Goal: Check status: Check status

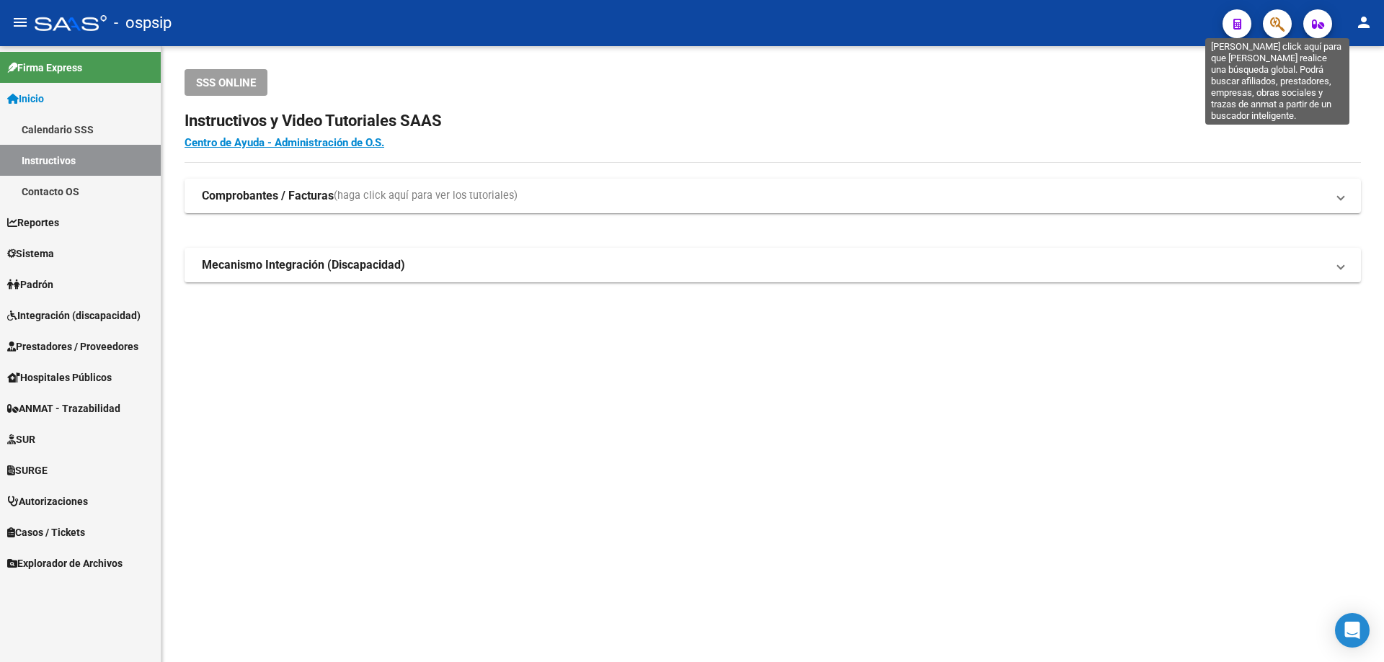
click at [1283, 26] on icon "button" at bounding box center [1277, 24] width 14 height 17
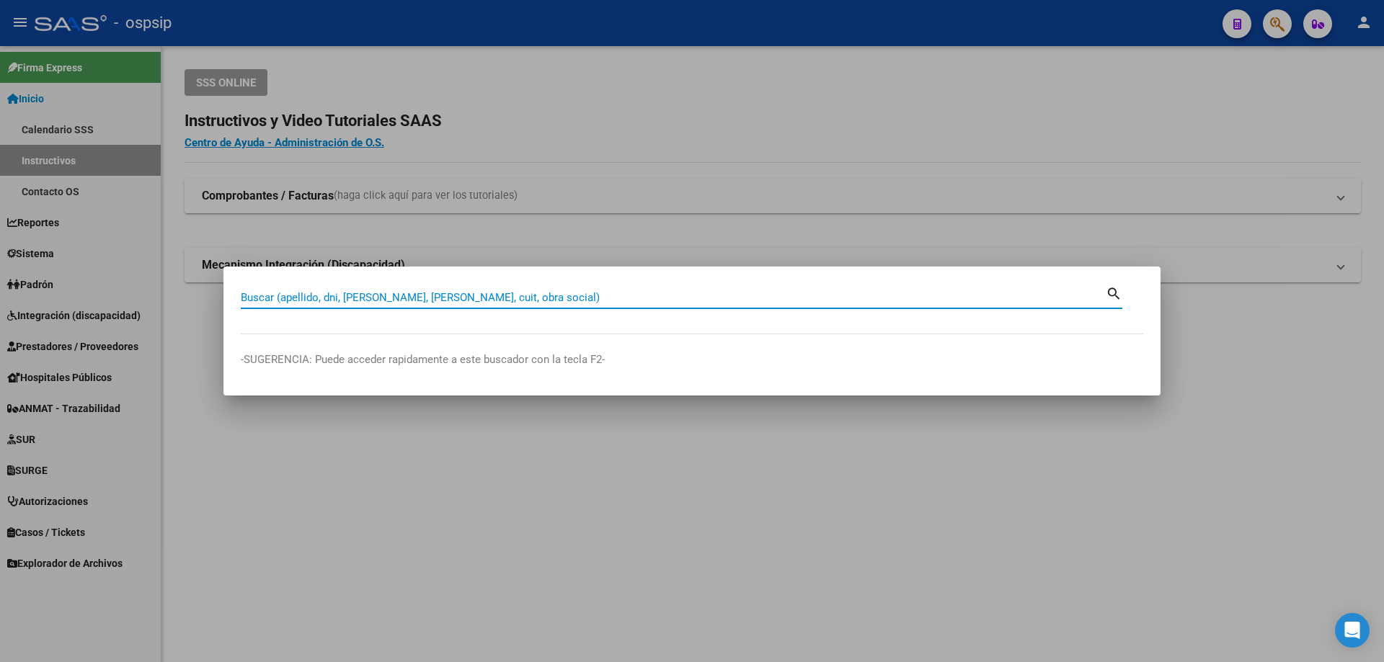
paste input "27362982303"
type input "27362982303"
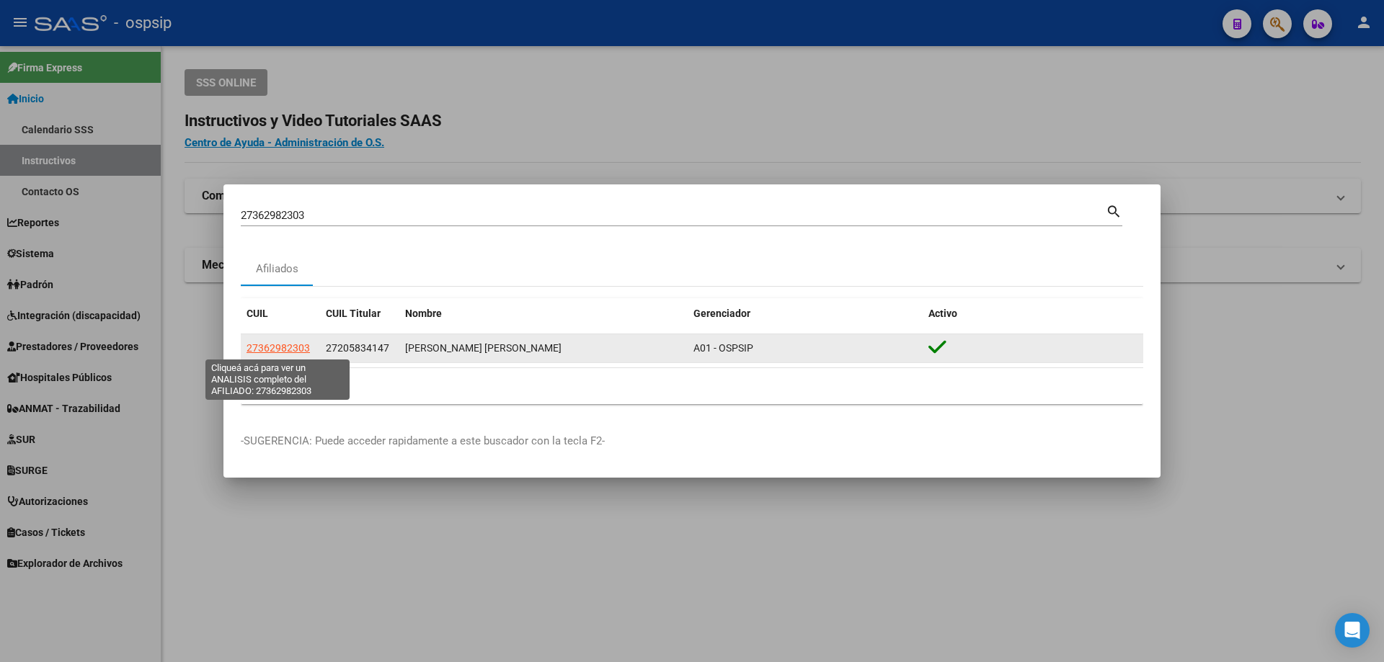
click at [256, 344] on span "27362982303" at bounding box center [277, 348] width 63 height 12
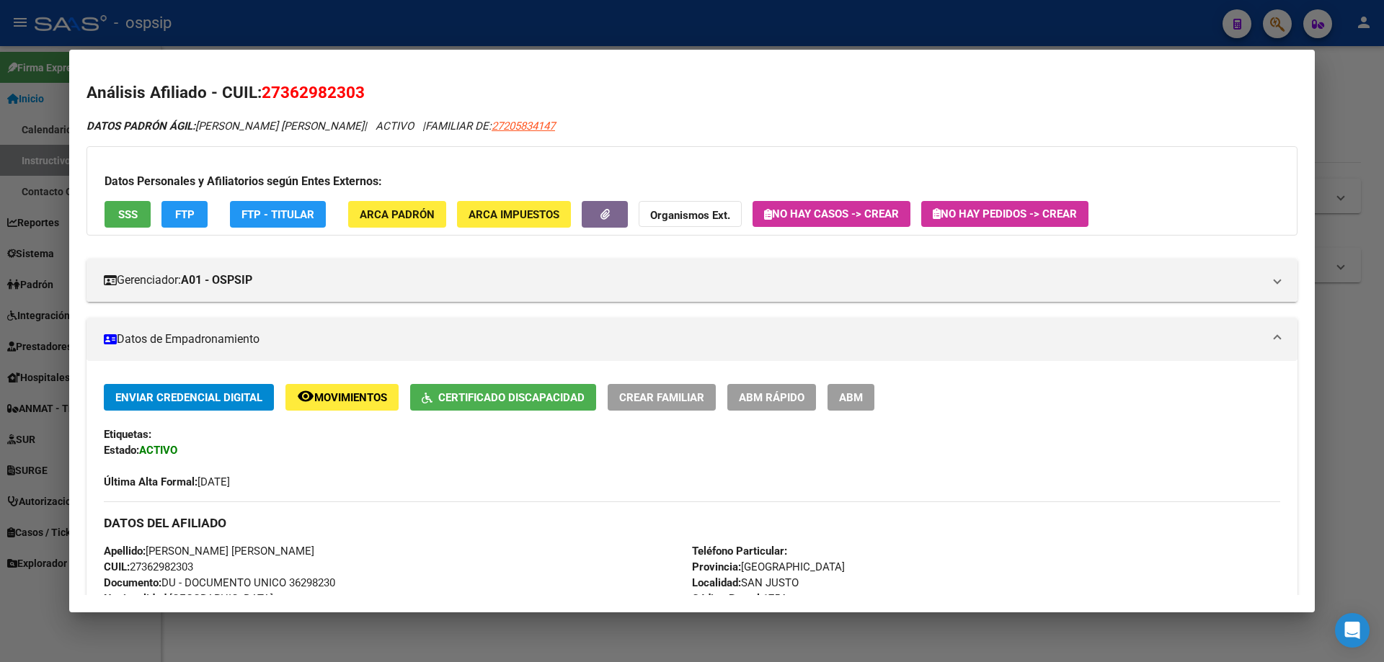
click at [122, 213] on span "SSS" at bounding box center [127, 214] width 19 height 13
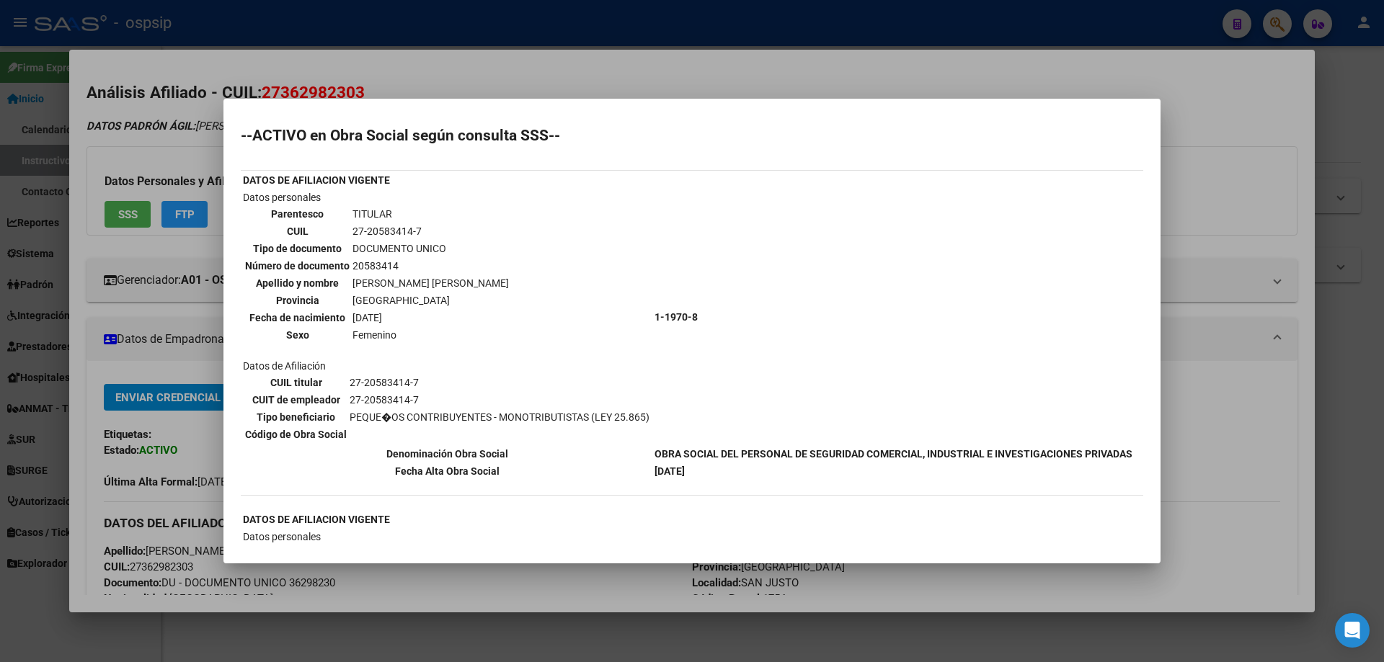
click at [1259, 471] on div at bounding box center [692, 331] width 1384 height 662
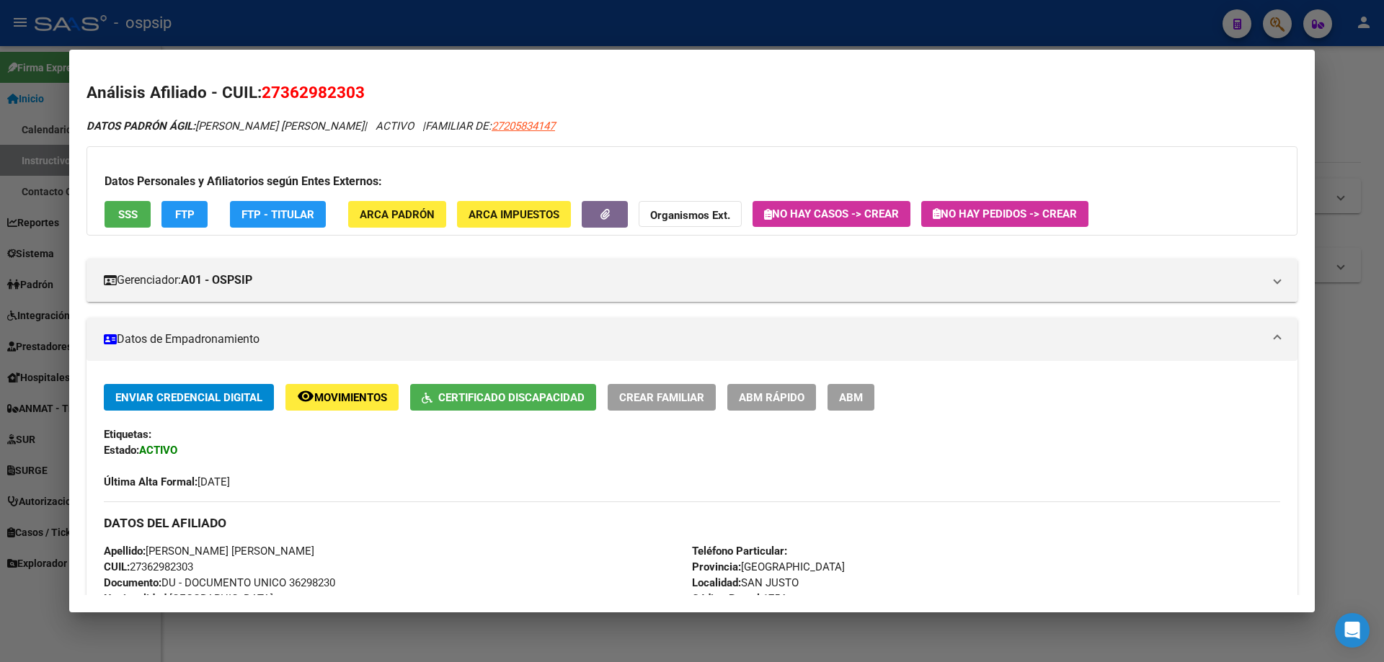
click at [1360, 432] on div at bounding box center [692, 331] width 1384 height 662
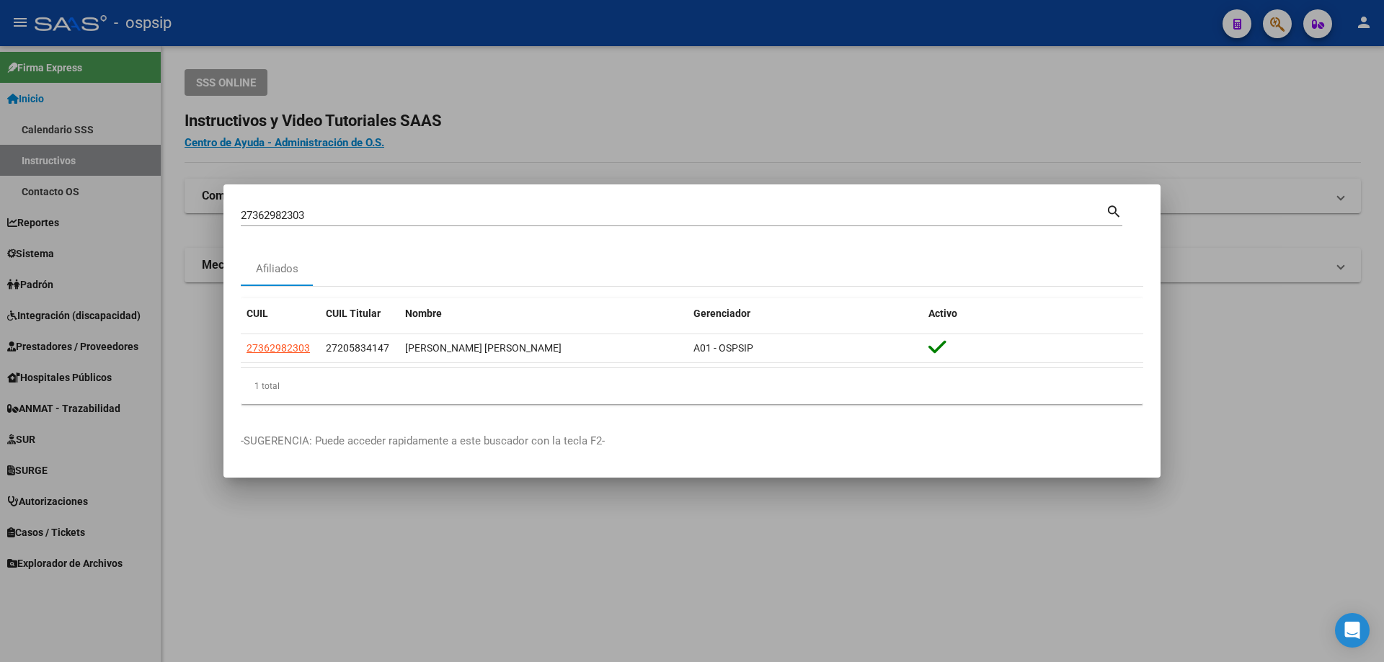
click at [1254, 471] on div at bounding box center [692, 331] width 1384 height 662
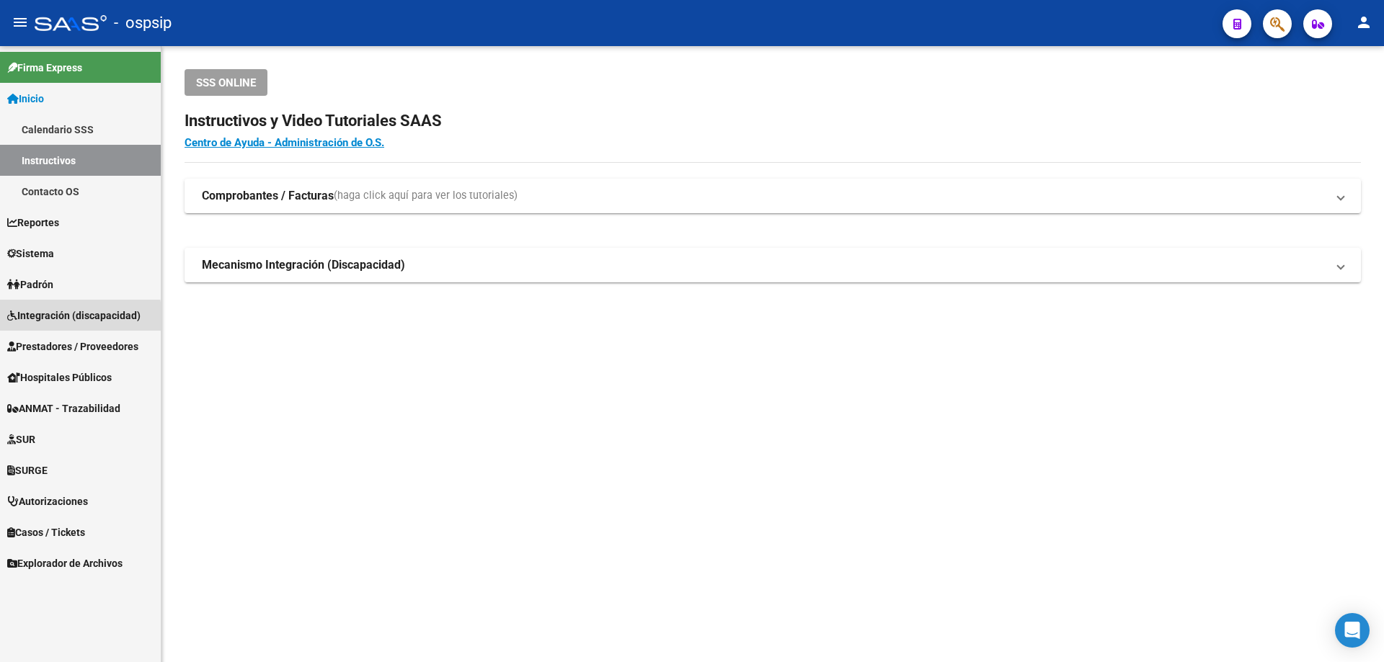
click at [47, 320] on span "Integración (discapacidad)" at bounding box center [73, 316] width 133 height 16
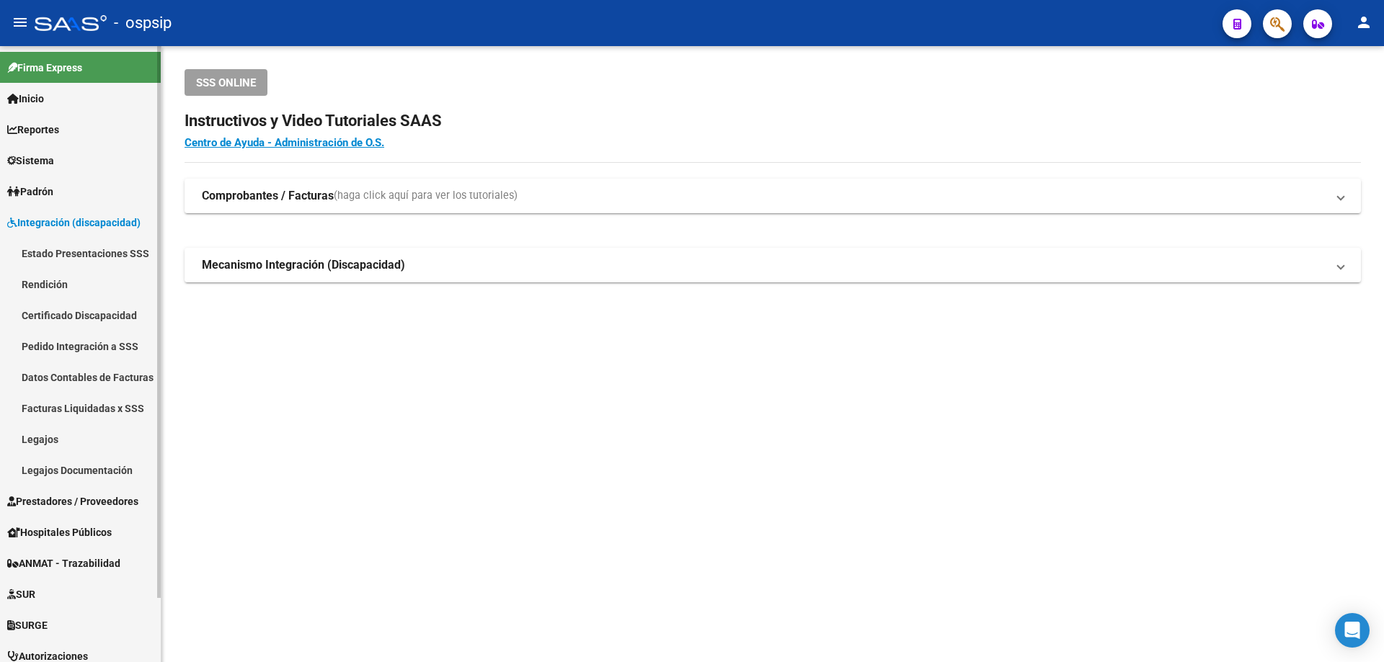
click at [55, 435] on link "Legajos" at bounding box center [80, 439] width 161 height 31
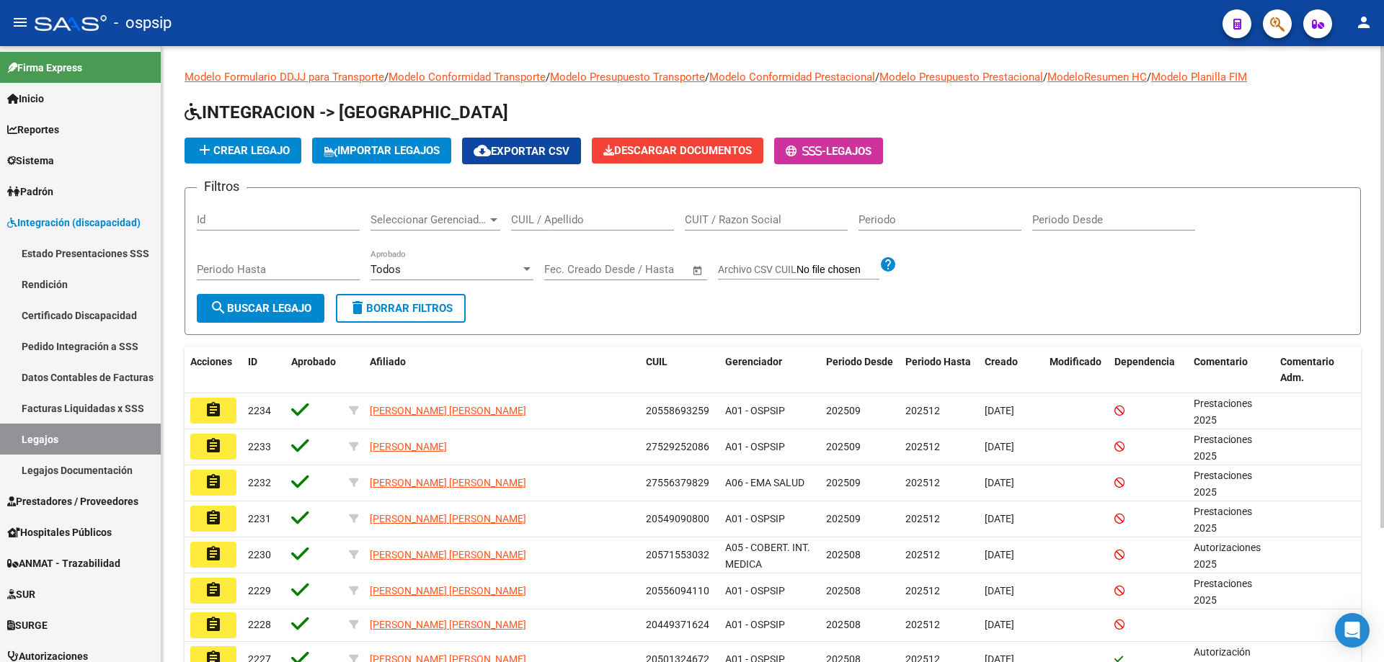
click at [594, 226] on input "CUIL / Apellido" at bounding box center [592, 219] width 163 height 13
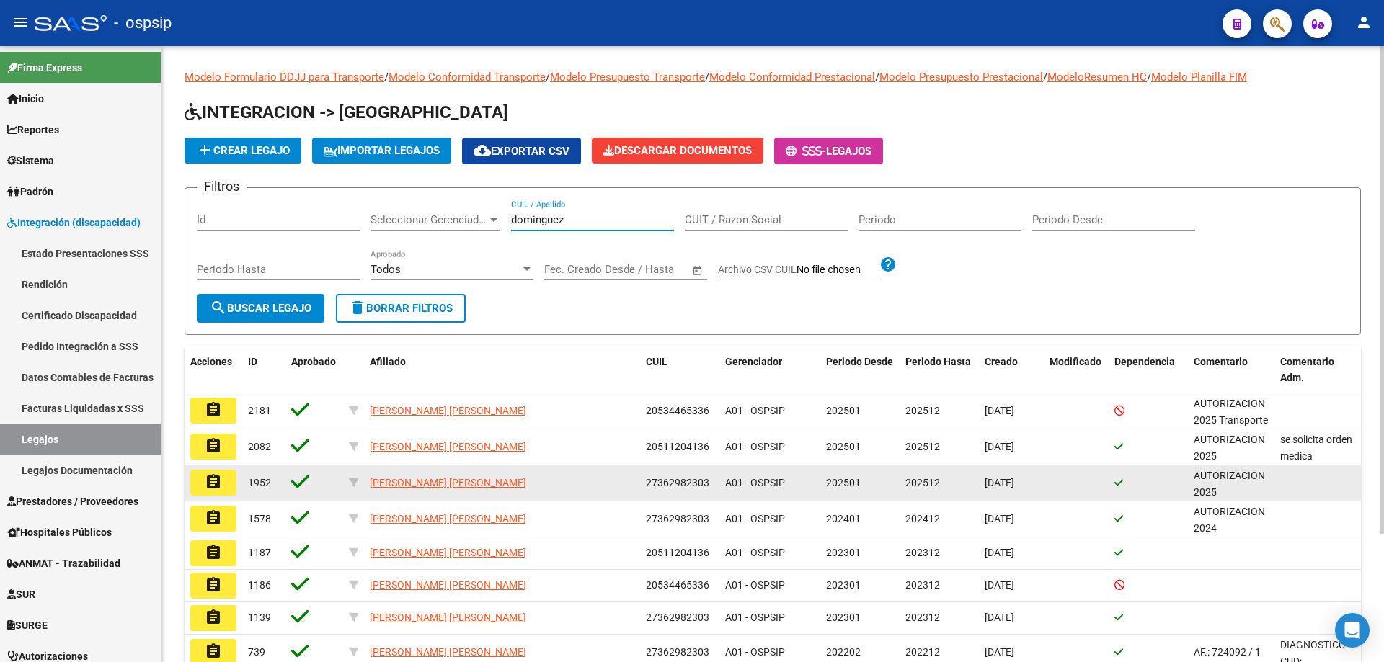
type input "dominguez"
click at [208, 486] on mat-icon "assignment" at bounding box center [213, 481] width 17 height 17
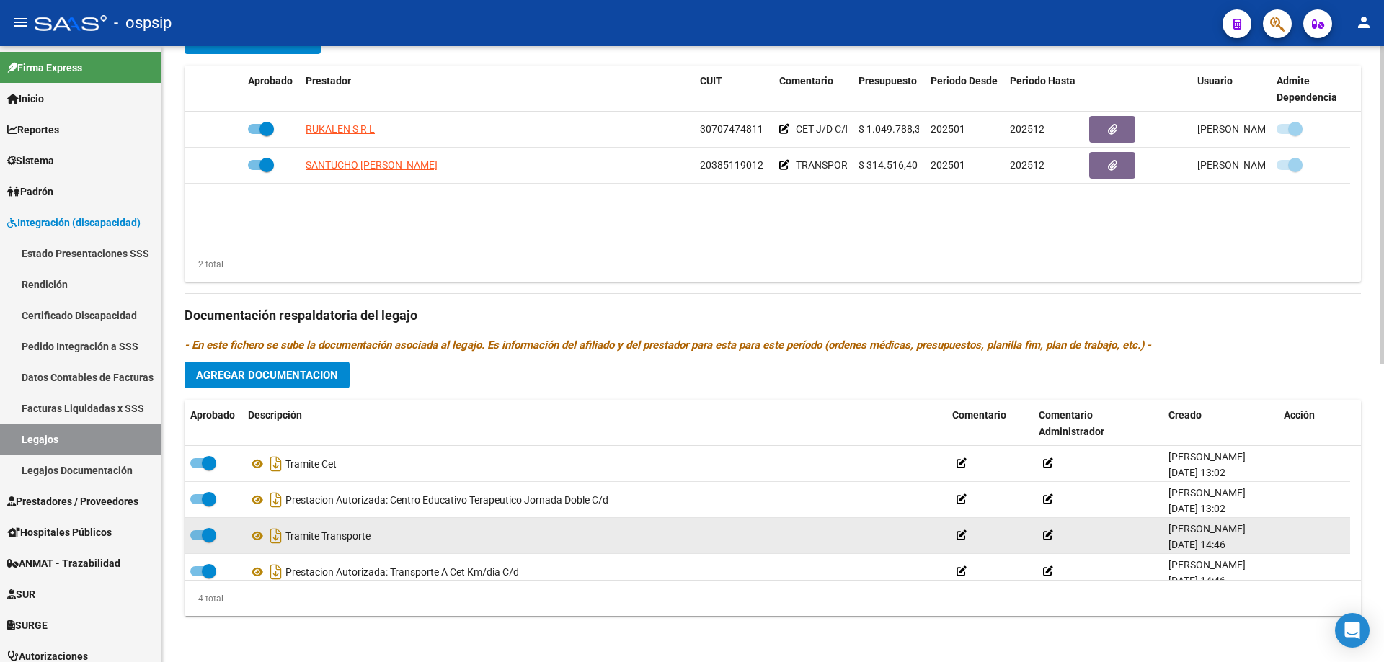
scroll to position [14, 0]
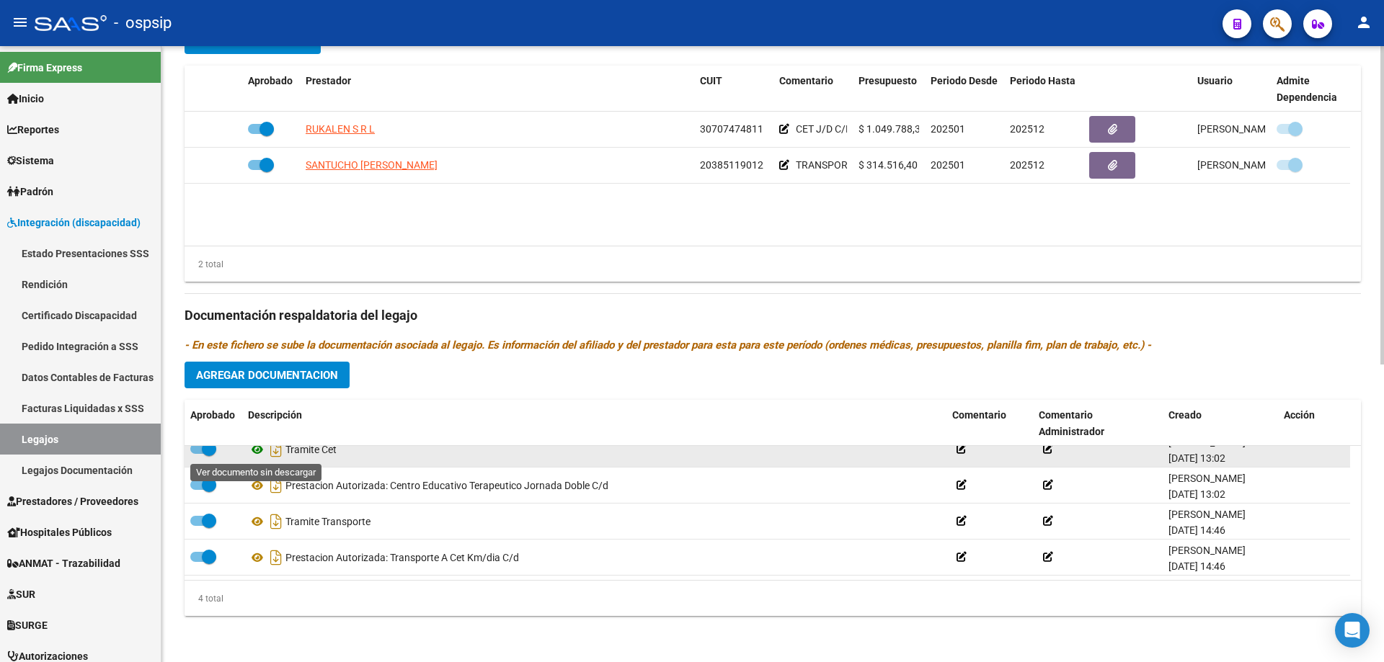
click at [255, 453] on icon at bounding box center [257, 449] width 19 height 17
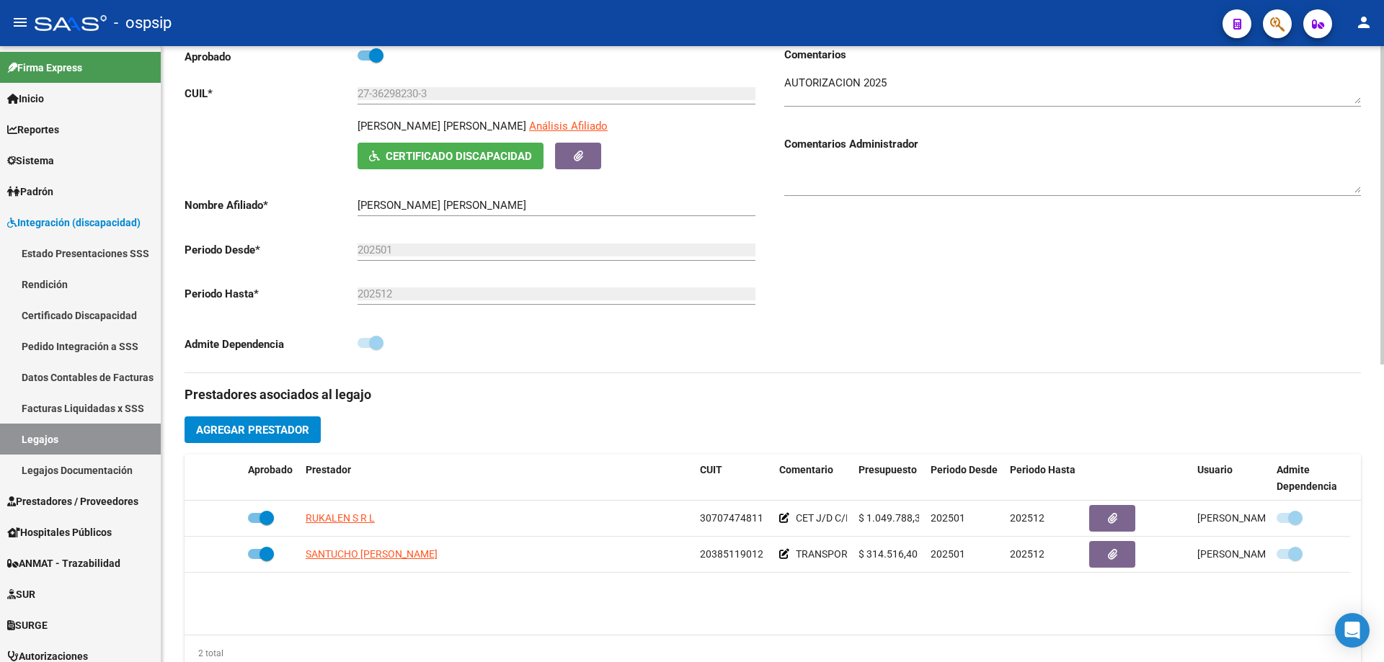
scroll to position [216, 0]
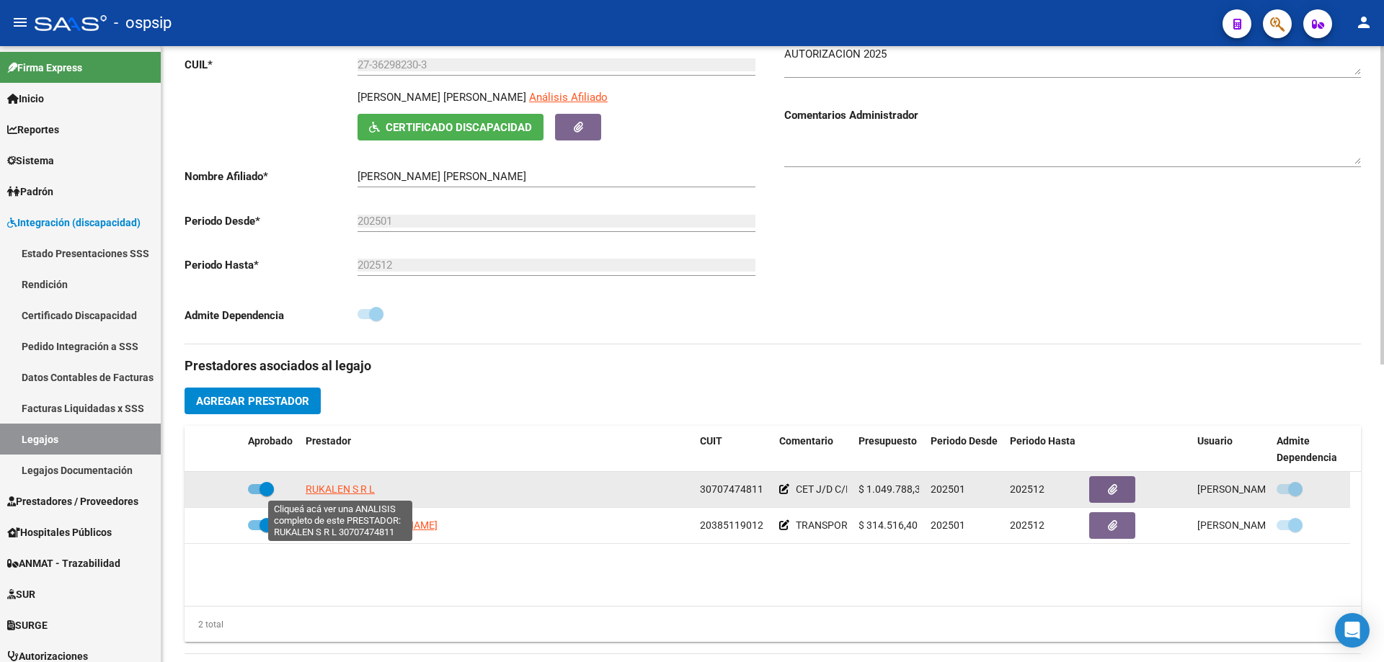
click at [334, 488] on span "RUKALEN S R L" at bounding box center [340, 490] width 69 height 12
type textarea "30707474811"
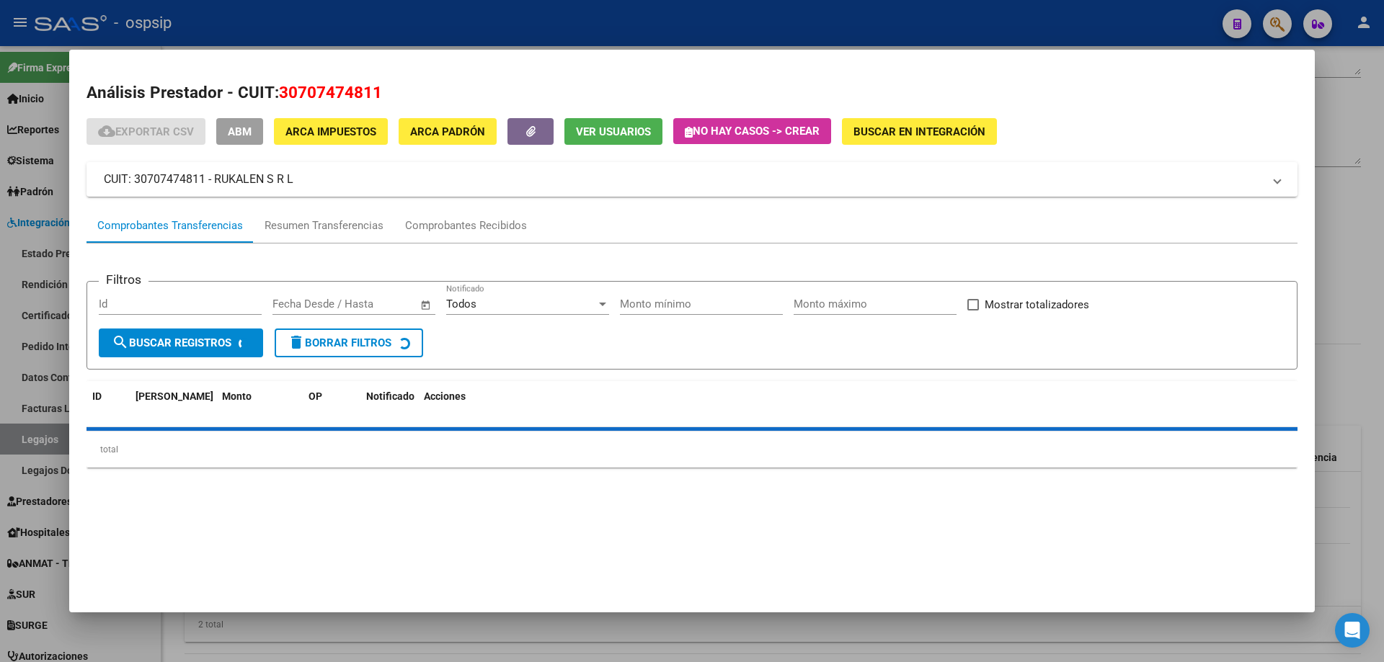
click at [1371, 476] on div at bounding box center [692, 331] width 1384 height 662
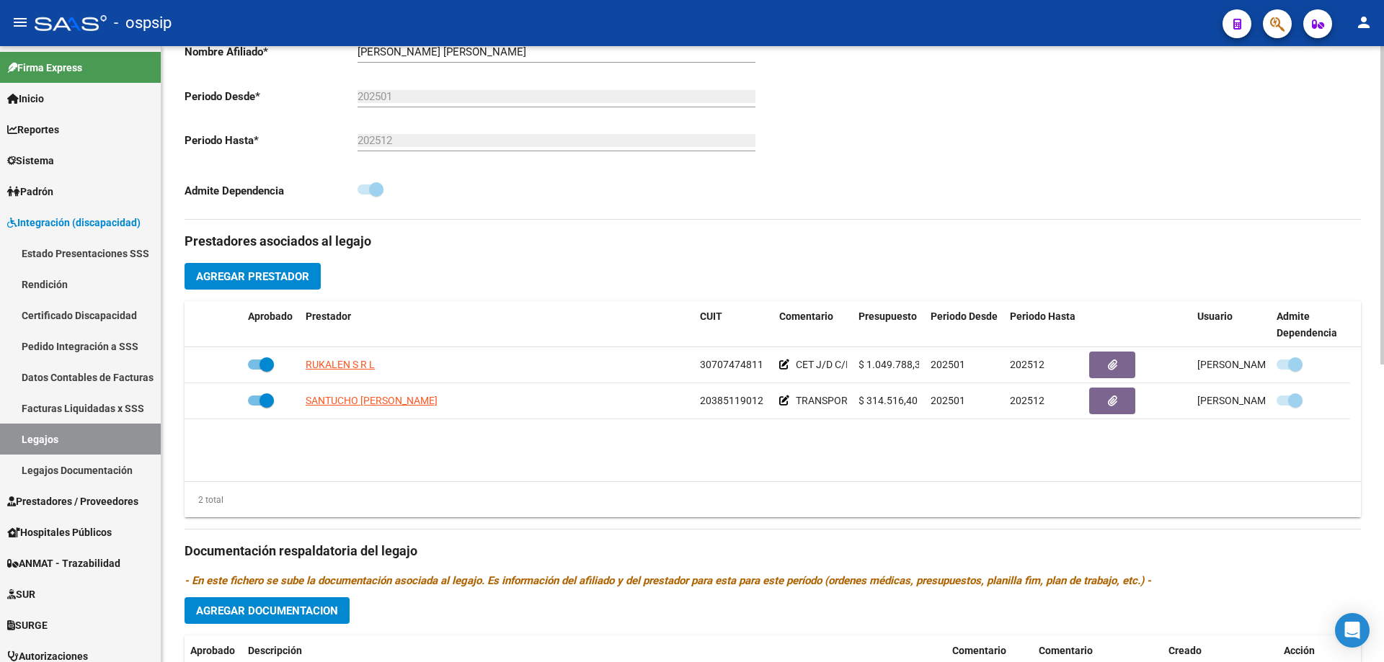
scroll to position [576, 0]
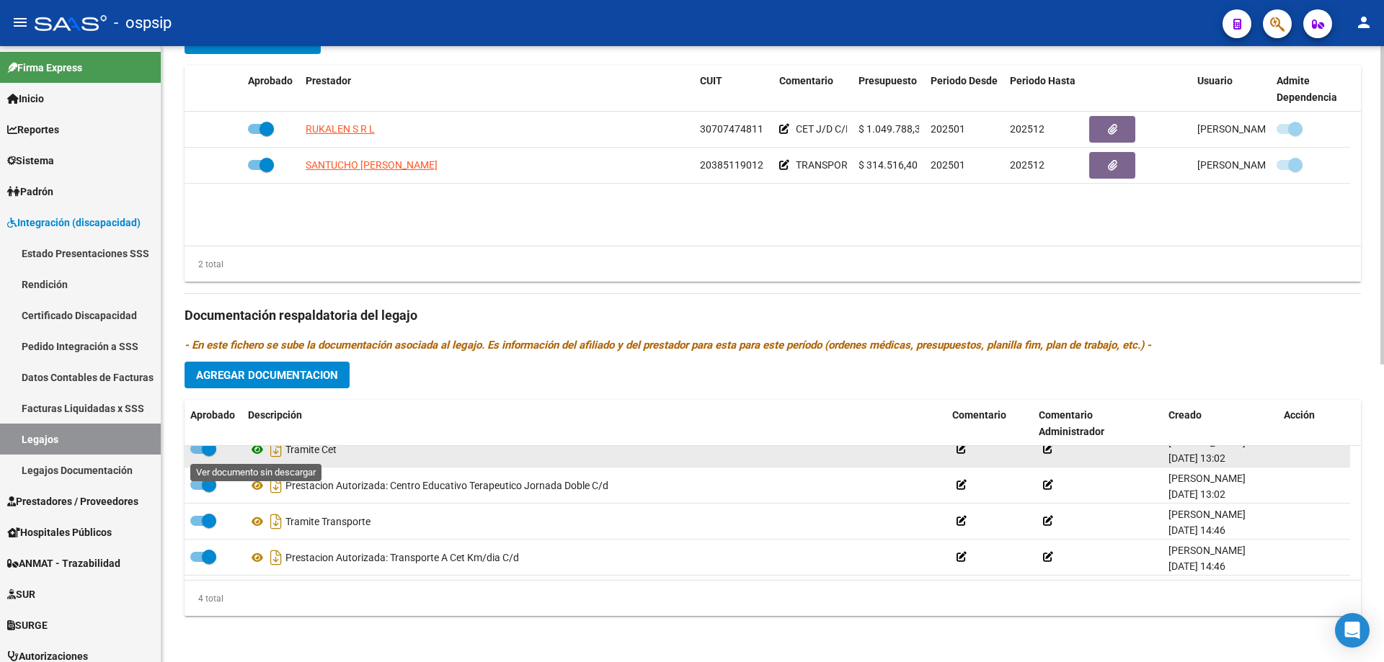
click at [259, 450] on icon at bounding box center [257, 449] width 19 height 17
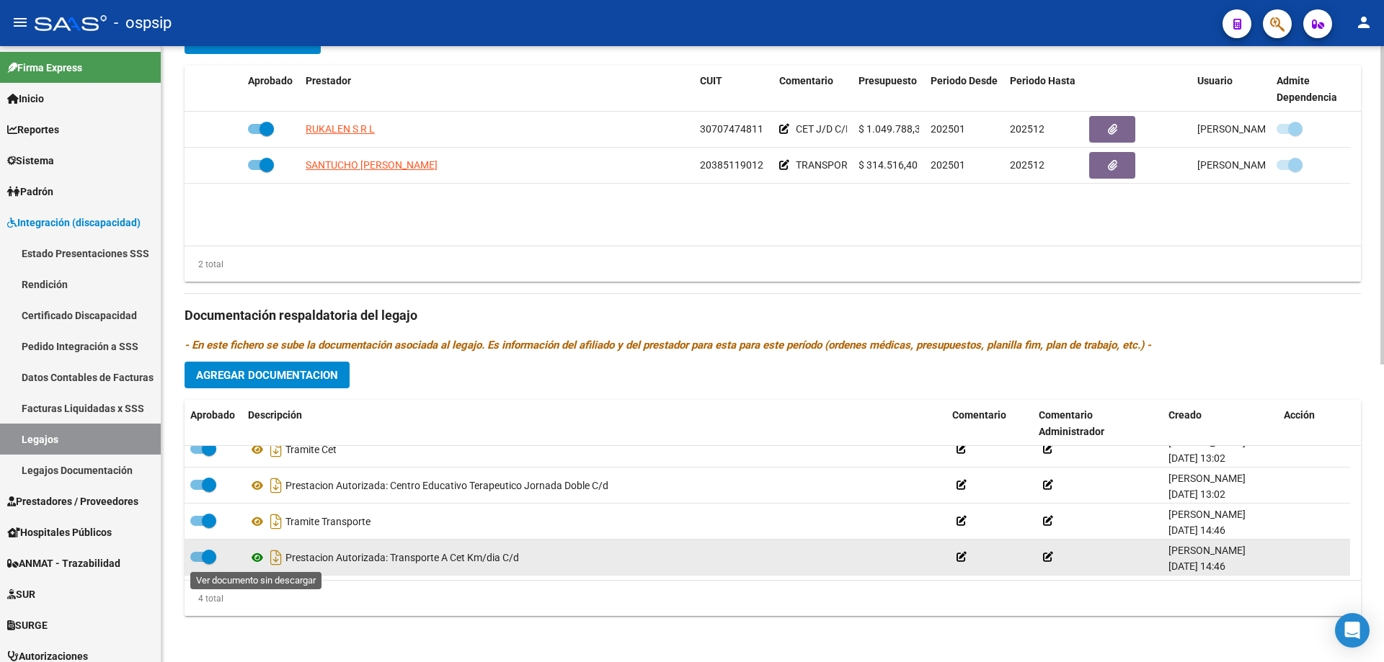
click at [261, 557] on icon at bounding box center [257, 557] width 19 height 17
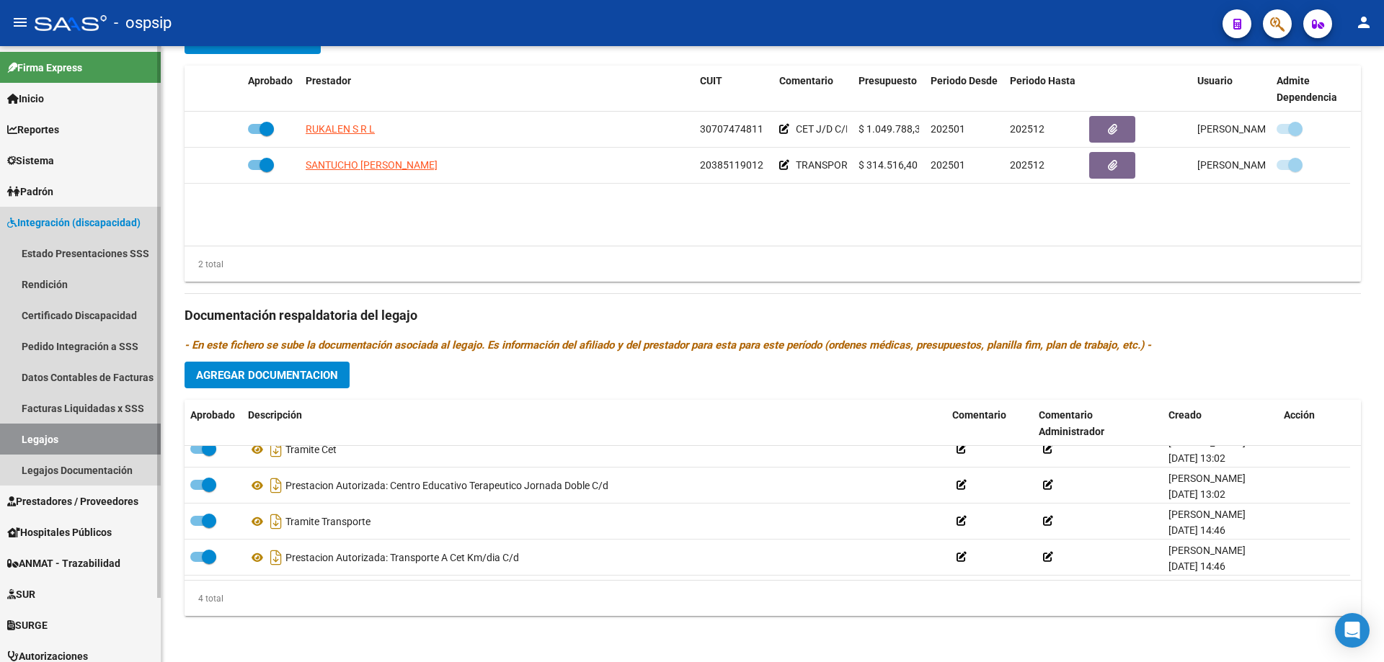
click at [55, 438] on link "Legajos" at bounding box center [80, 439] width 161 height 31
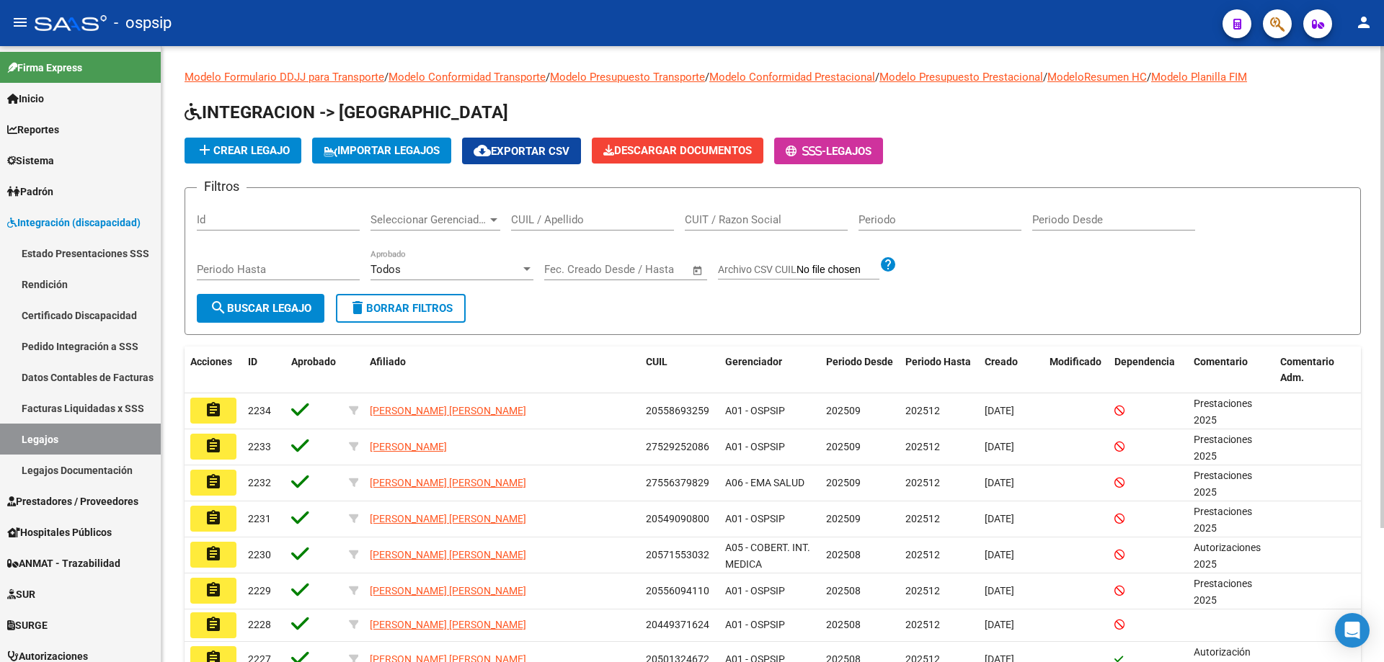
click at [539, 223] on input "CUIL / Apellido" at bounding box center [592, 219] width 163 height 13
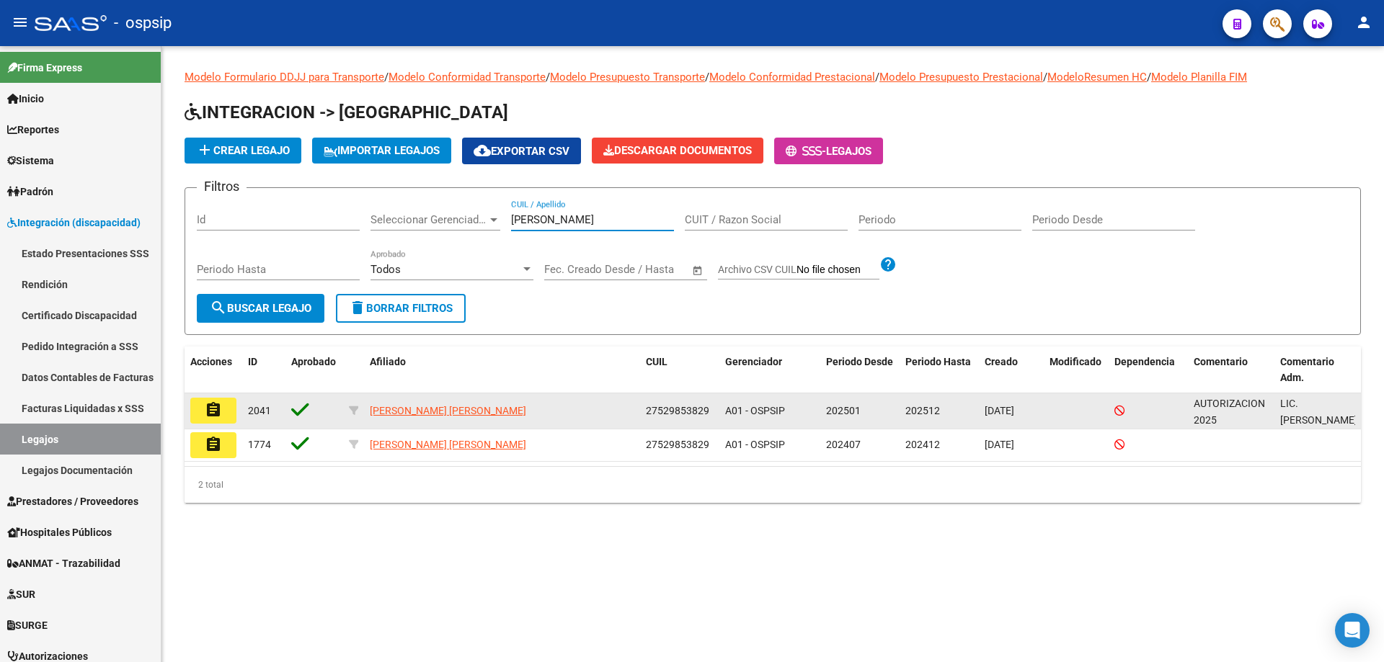
type input "[PERSON_NAME]"
click at [220, 414] on mat-icon "assignment" at bounding box center [213, 409] width 17 height 17
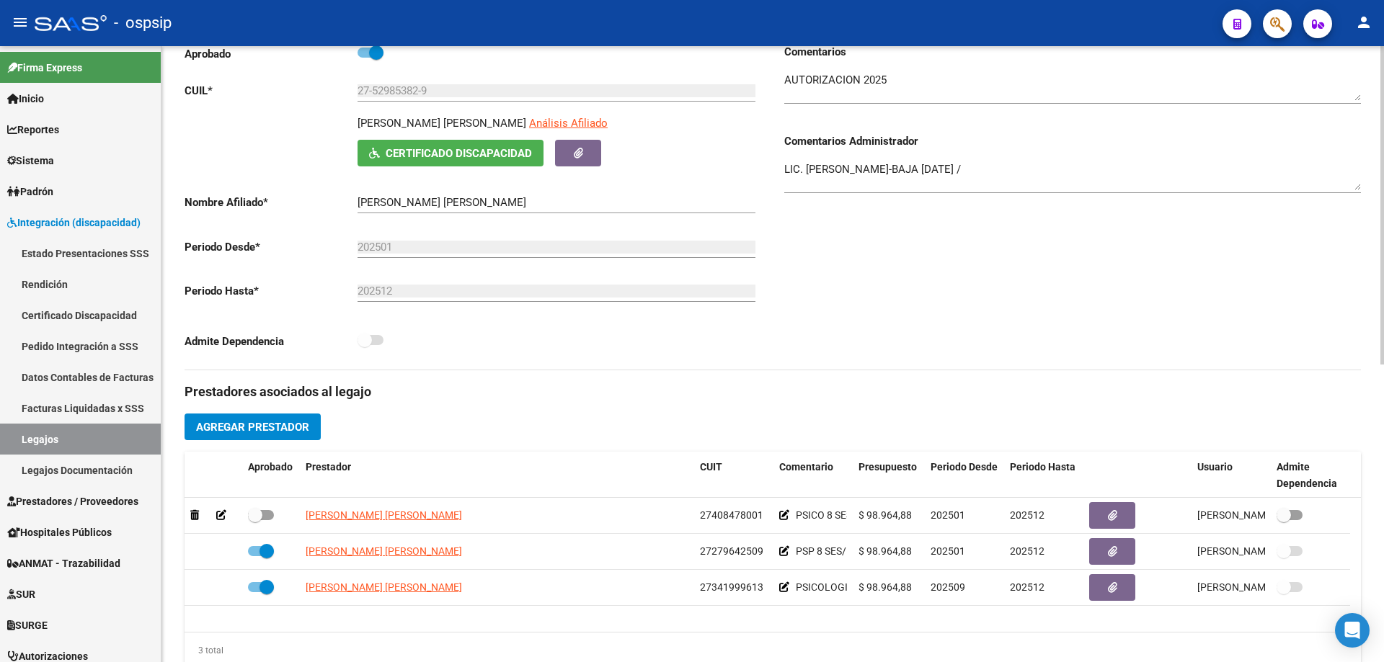
scroll to position [72, 0]
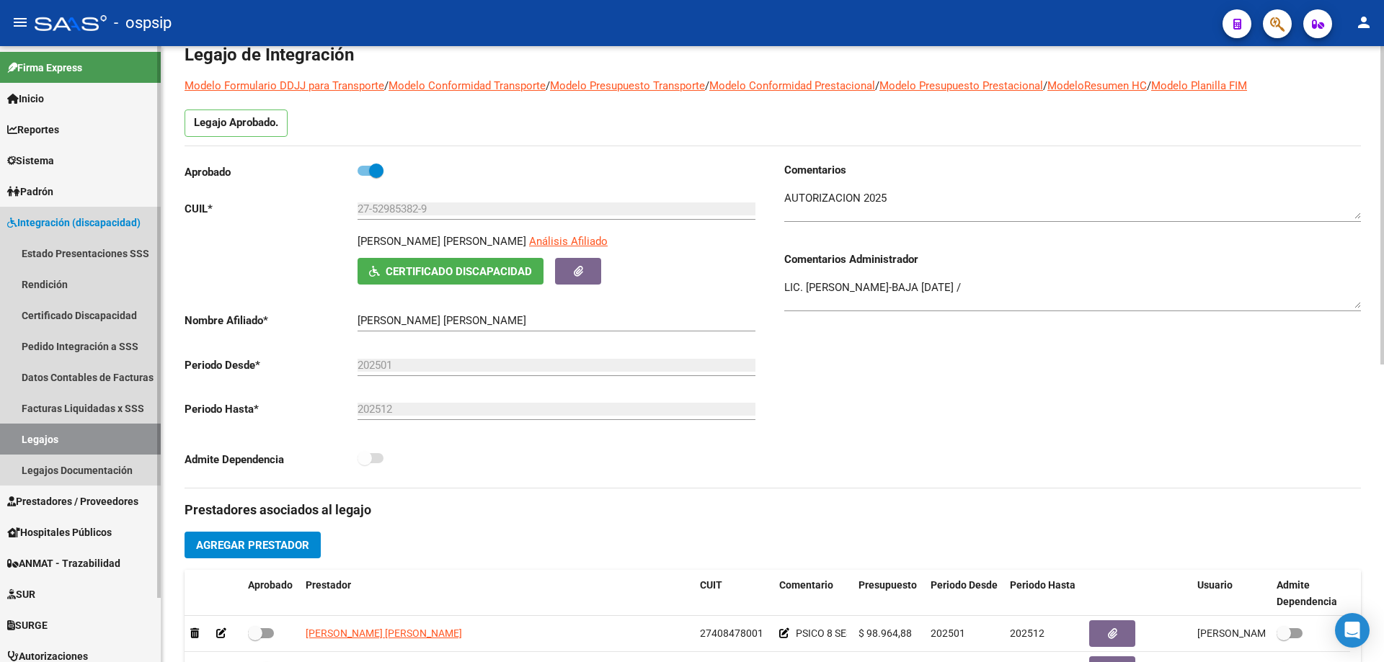
click at [40, 443] on link "Legajos" at bounding box center [80, 439] width 161 height 31
